Goal: Information Seeking & Learning: Learn about a topic

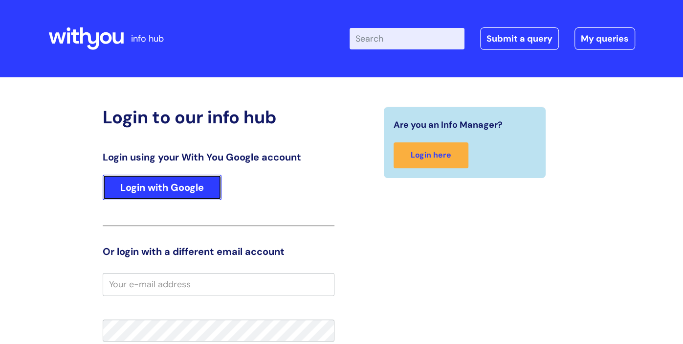
click at [185, 186] on link "Login with Google" at bounding box center [162, 187] width 119 height 25
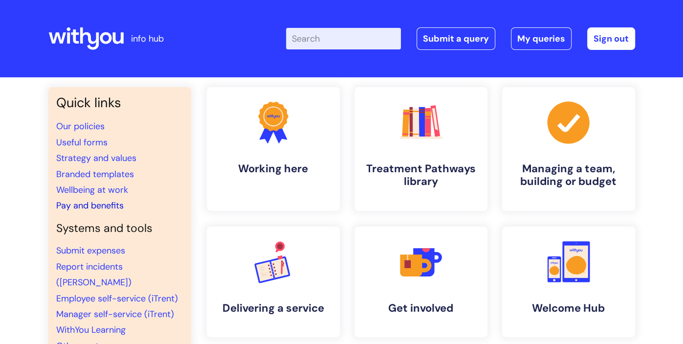
click at [104, 203] on link "Pay and benefits" at bounding box center [90, 206] width 68 height 12
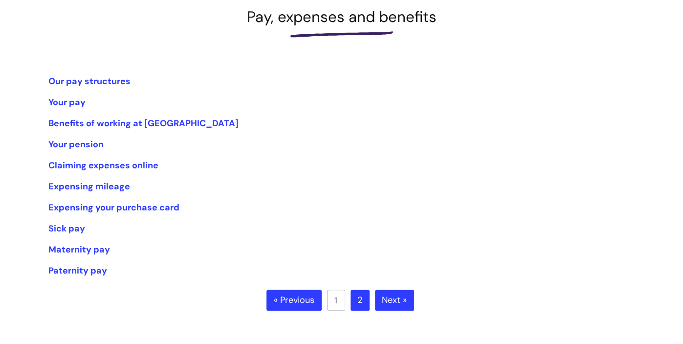
scroll to position [151, 0]
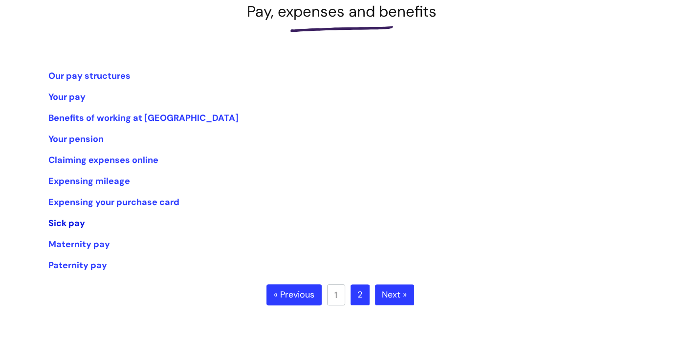
click at [76, 224] on link "Sick pay" at bounding box center [66, 223] width 37 height 12
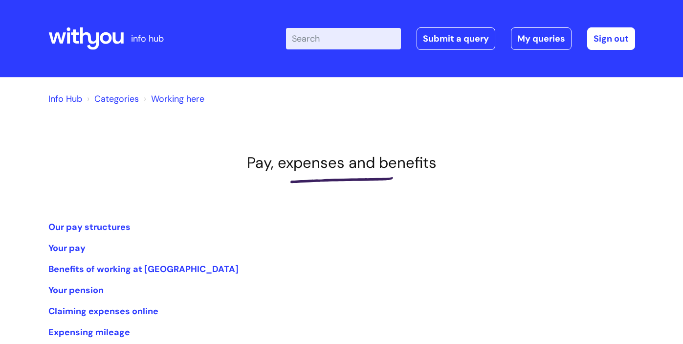
scroll to position [151, 0]
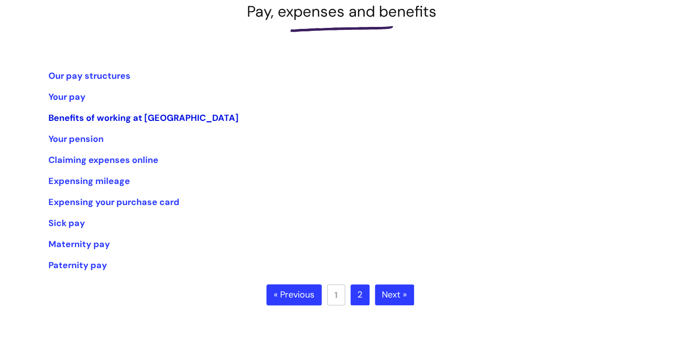
click at [166, 119] on link "Benefits of working at WithYou" at bounding box center [143, 118] width 190 height 12
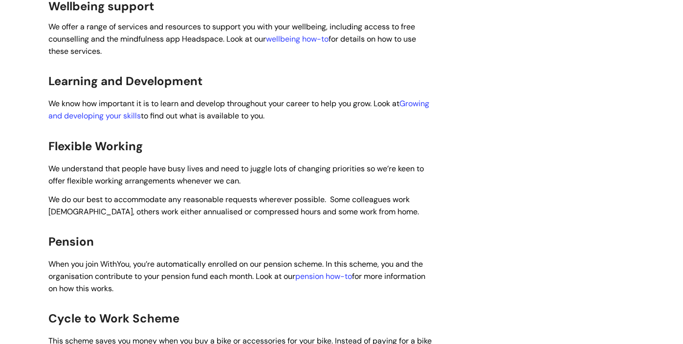
scroll to position [377, 0]
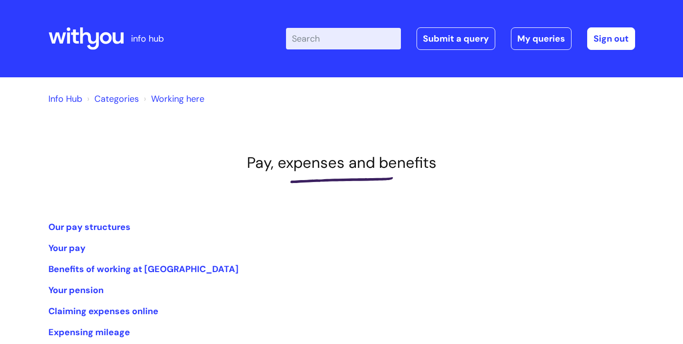
scroll to position [151, 0]
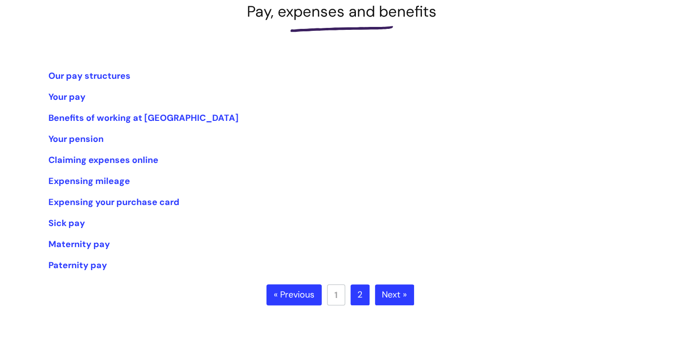
click at [392, 292] on link "Next »" at bounding box center [394, 295] width 39 height 22
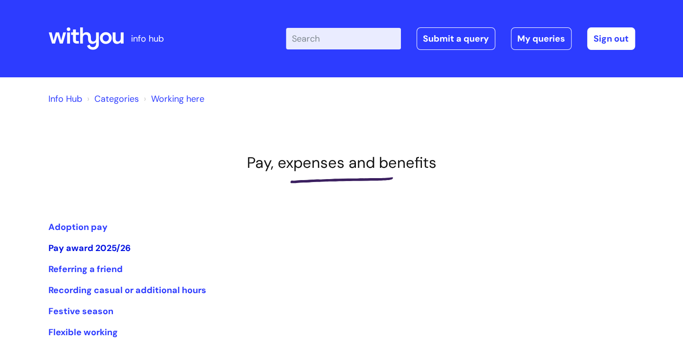
click at [120, 249] on link "Pay award 2025/26" at bounding box center [89, 248] width 82 height 12
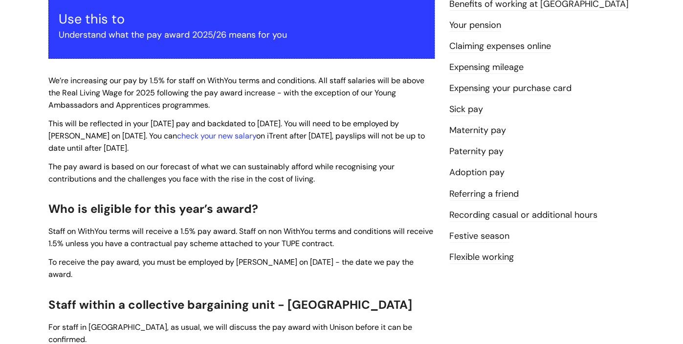
scroll to position [39, 0]
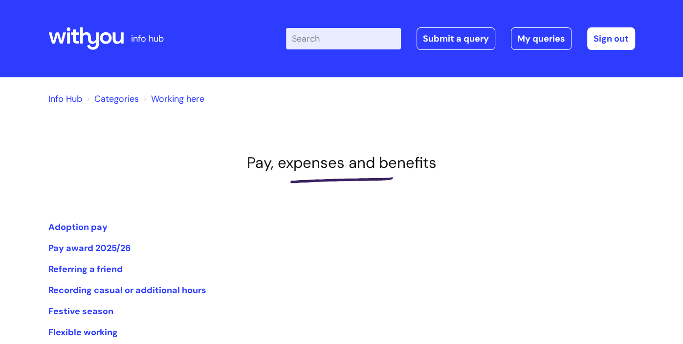
click at [68, 97] on link "Info Hub" at bounding box center [65, 99] width 34 height 12
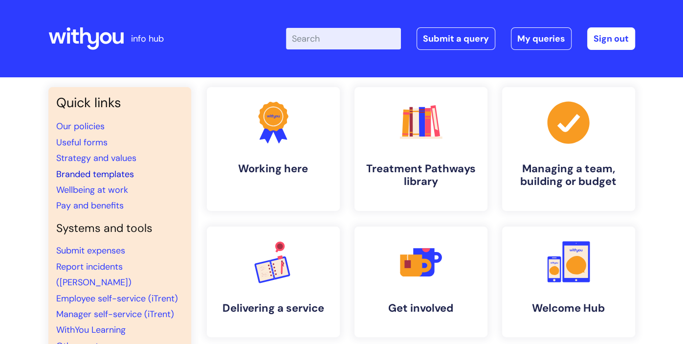
click at [130, 174] on link "Branded templates" at bounding box center [95, 174] width 78 height 12
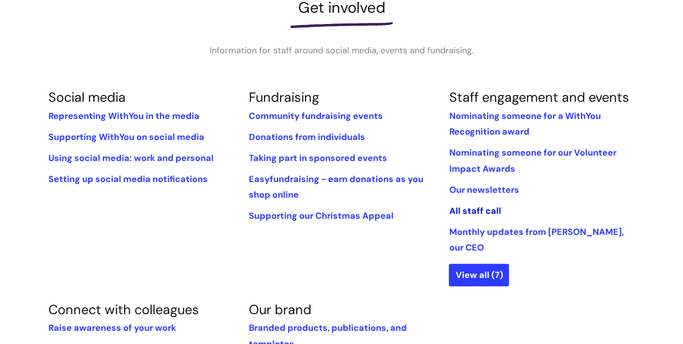
scroll to position [192, 0]
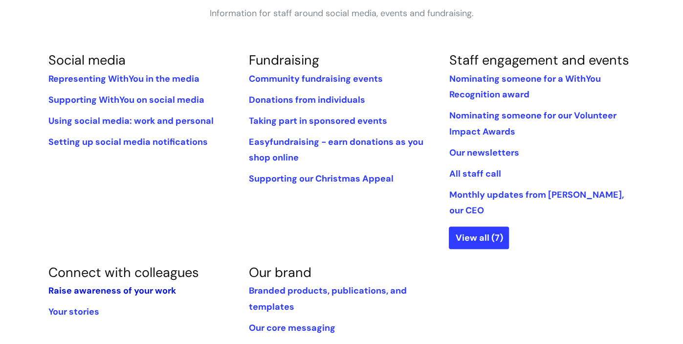
click at [68, 285] on link "Raise awareness of your work" at bounding box center [112, 291] width 128 height 12
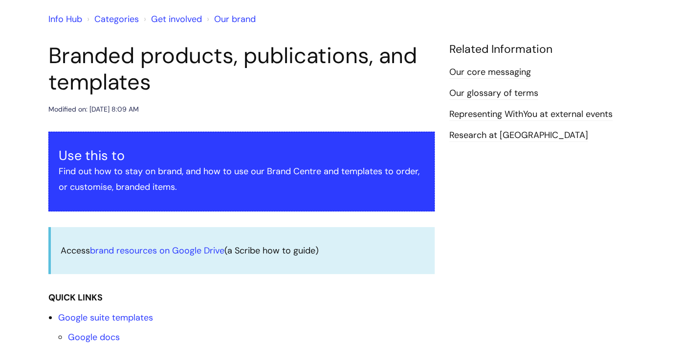
scroll to position [92, 0]
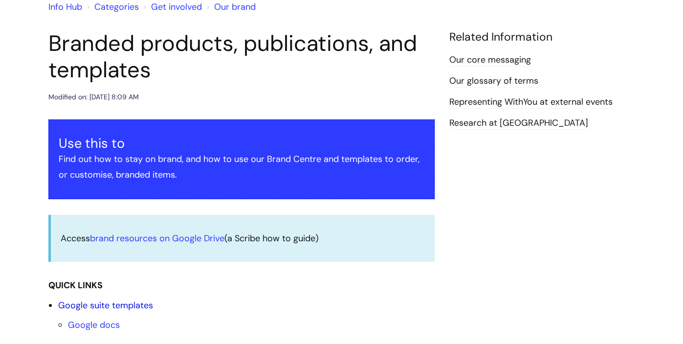
click at [128, 305] on link "Google suite templates" at bounding box center [105, 305] width 95 height 12
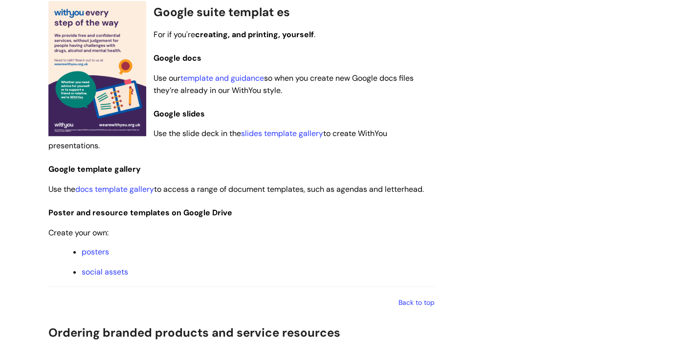
click at [105, 276] on link "social assets" at bounding box center [105, 272] width 46 height 10
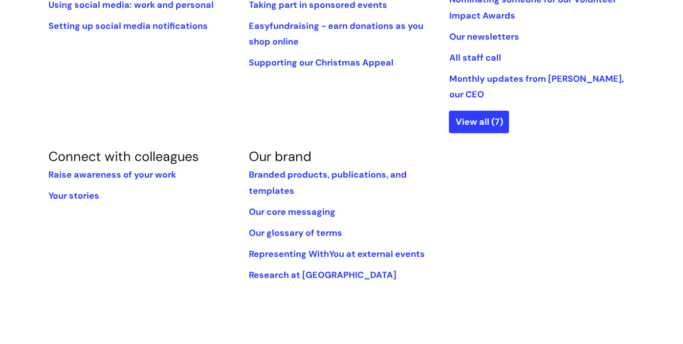
scroll to position [228, 0]
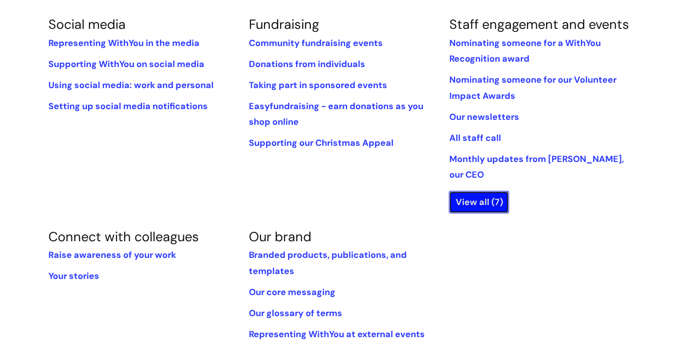
click at [469, 191] on link "View all (7)" at bounding box center [479, 202] width 60 height 23
